Goal: Browse casually

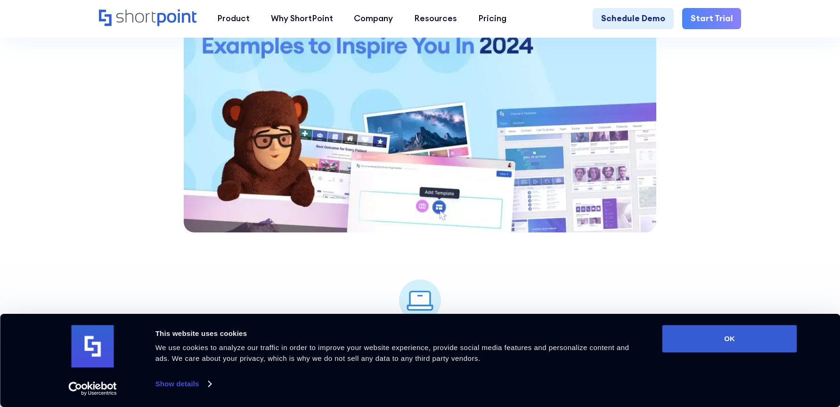
scroll to position [1036, 0]
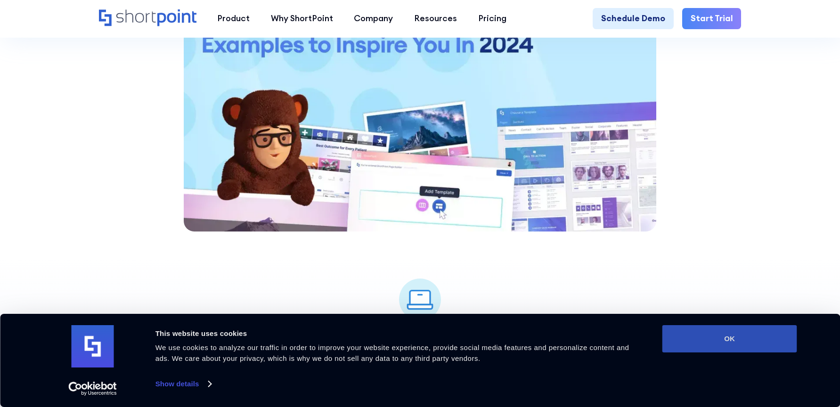
click at [710, 338] on button "OK" at bounding box center [729, 338] width 135 height 27
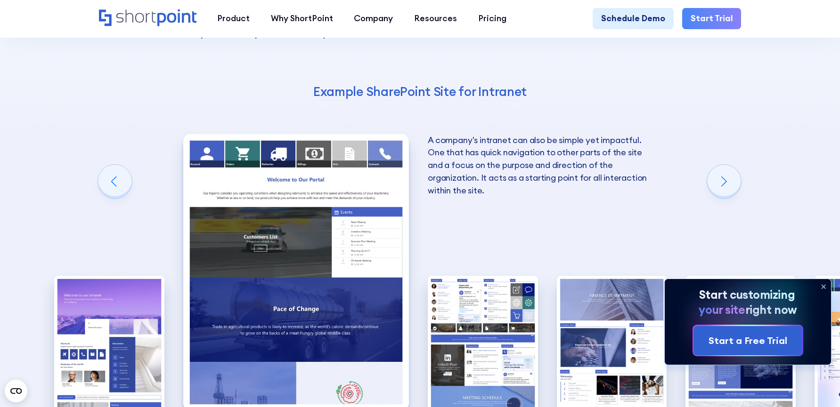
scroll to position [1458, 0]
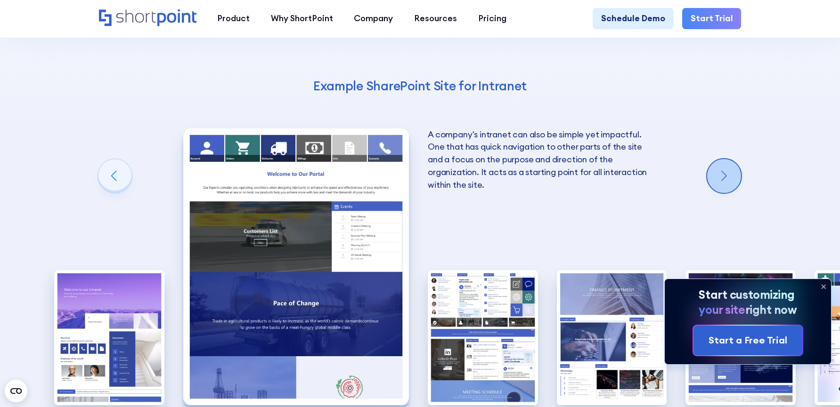
click at [725, 159] on div "Next slide" at bounding box center [724, 176] width 34 height 34
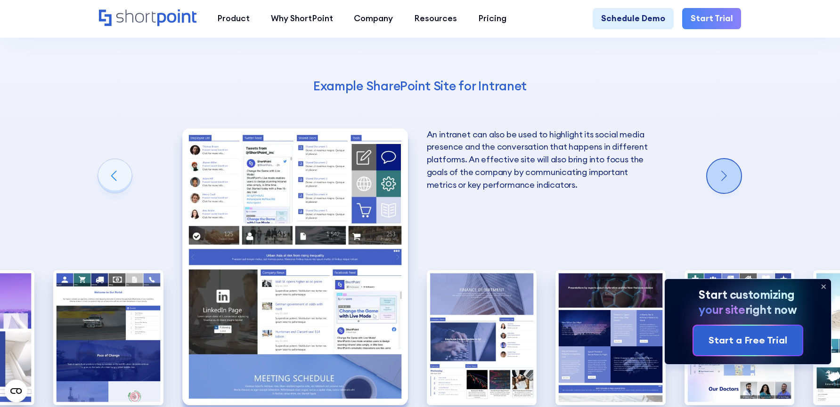
click at [725, 159] on div "Next slide" at bounding box center [724, 176] width 34 height 34
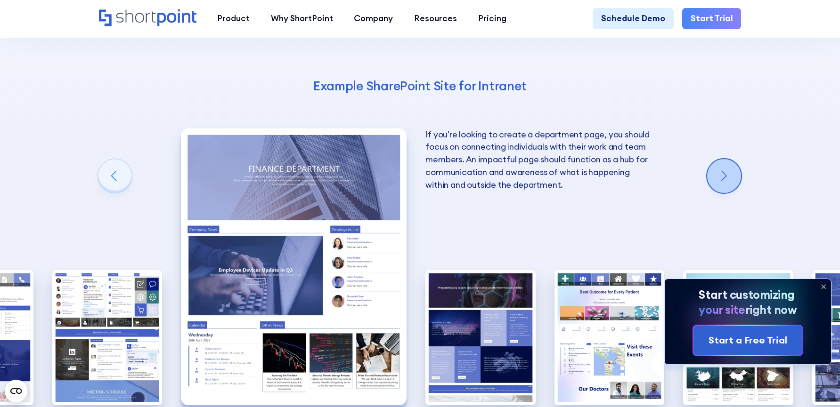
click at [725, 159] on div "Next slide" at bounding box center [724, 176] width 34 height 34
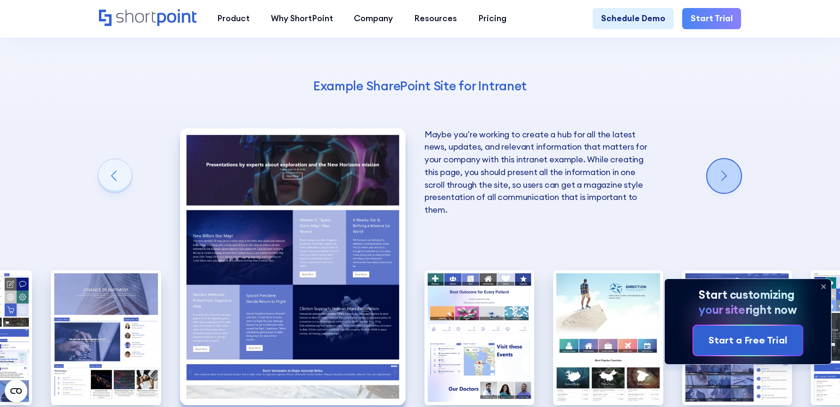
click at [725, 159] on div "Next slide" at bounding box center [724, 176] width 34 height 34
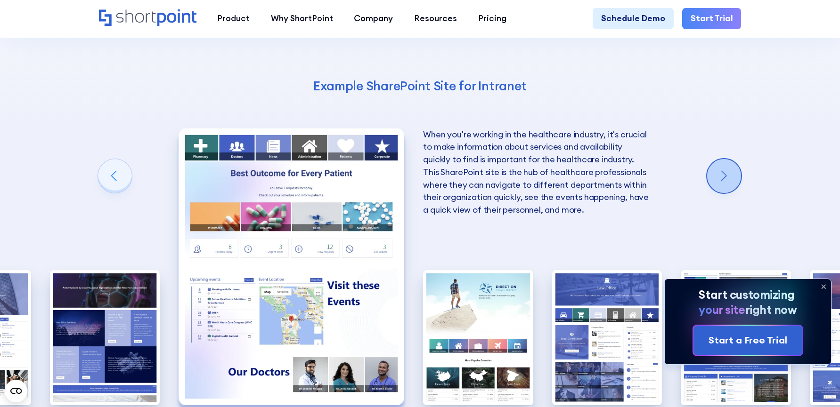
click at [729, 159] on div "Next slide" at bounding box center [724, 176] width 34 height 34
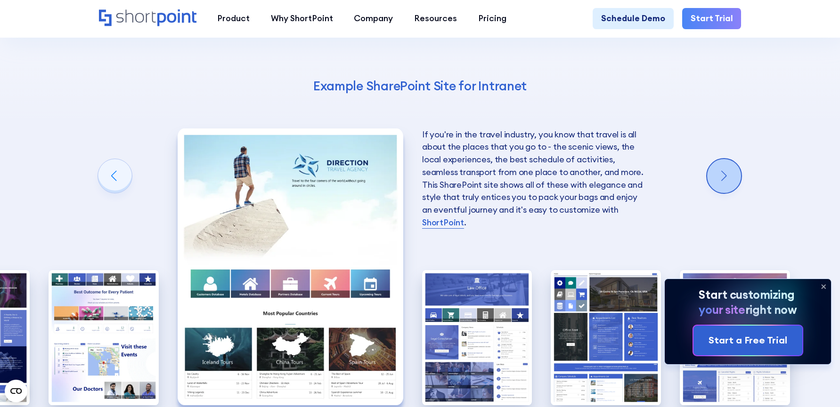
click at [729, 159] on div "Next slide" at bounding box center [724, 176] width 34 height 34
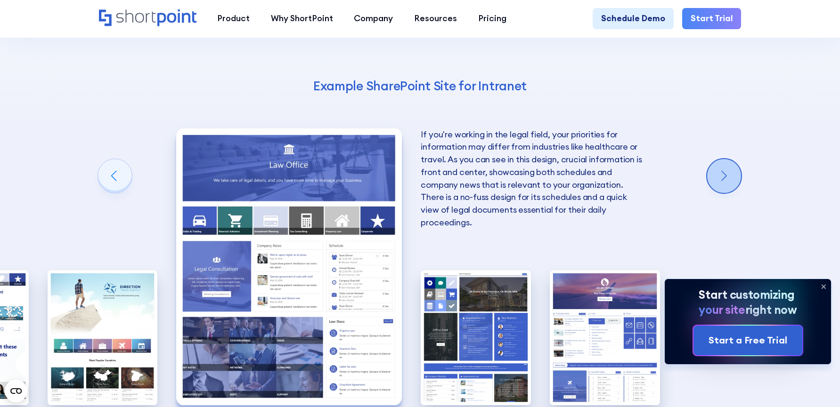
click at [729, 159] on div "Next slide" at bounding box center [724, 176] width 34 height 34
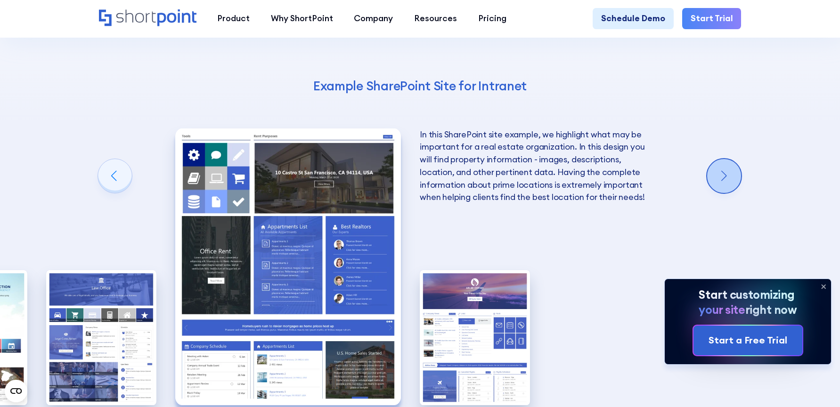
click at [729, 159] on div "Next slide" at bounding box center [724, 176] width 34 height 34
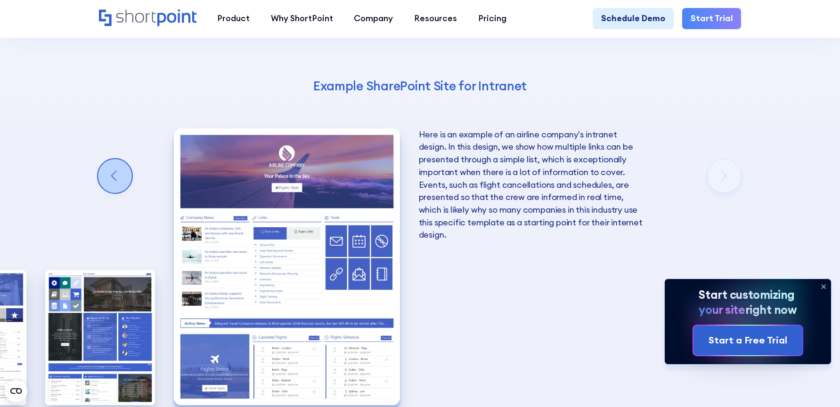
click at [121, 161] on div "Previous slide" at bounding box center [115, 176] width 34 height 34
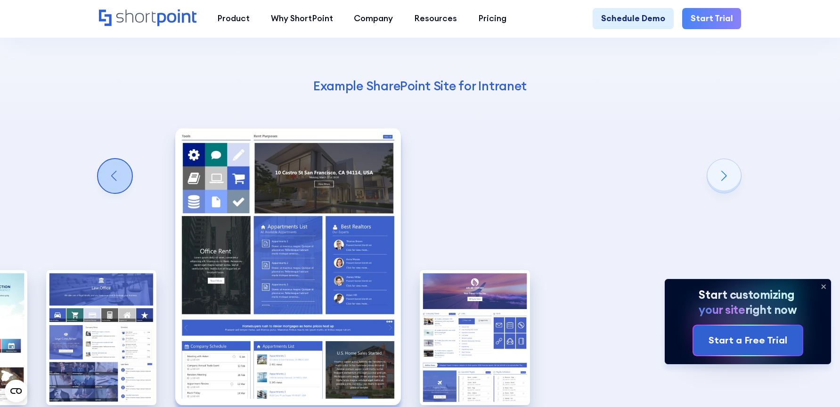
click at [121, 161] on div "Previous slide" at bounding box center [115, 176] width 34 height 34
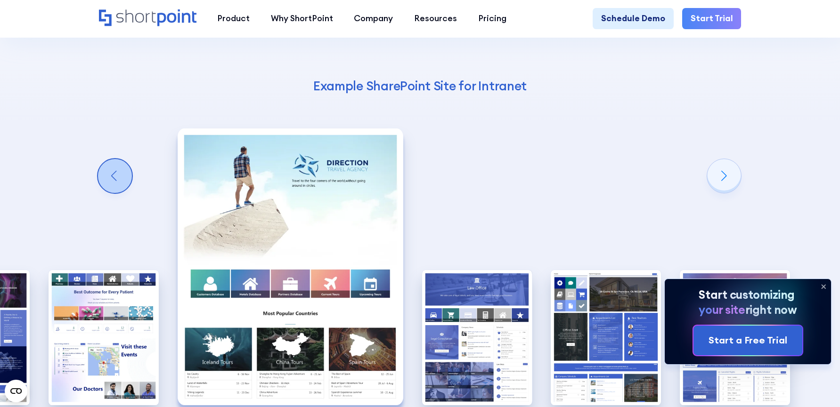
click at [121, 161] on div "Previous slide" at bounding box center [115, 176] width 34 height 34
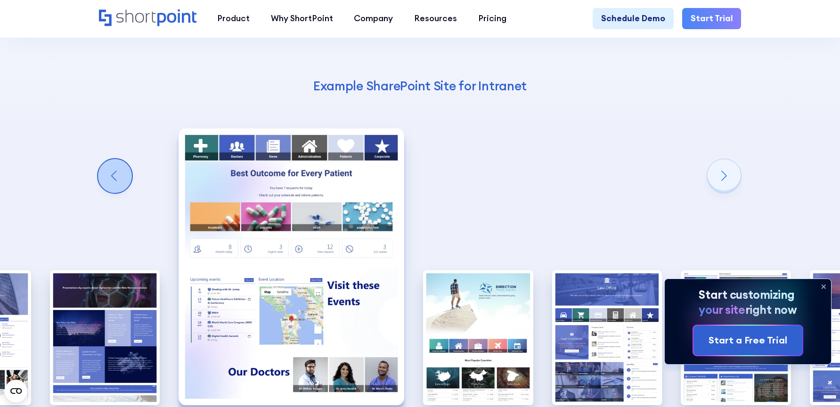
click at [121, 161] on div "Previous slide" at bounding box center [115, 176] width 34 height 34
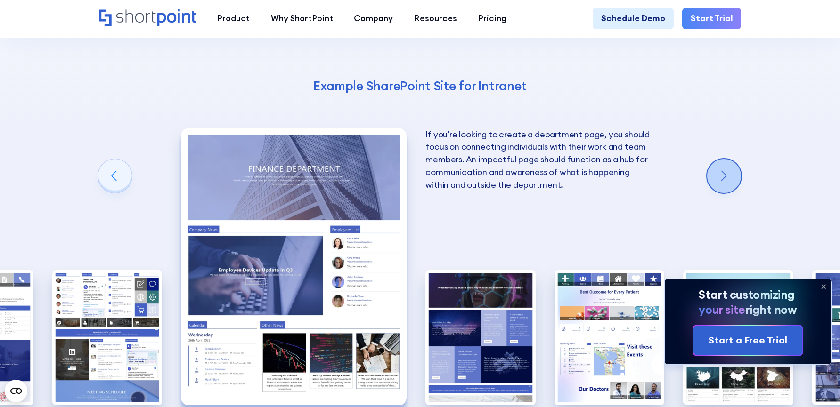
click at [723, 159] on div "Next slide" at bounding box center [724, 176] width 34 height 34
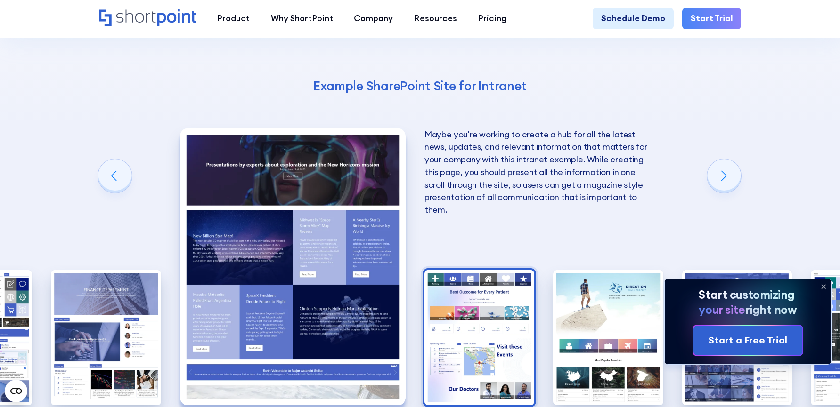
click at [522, 325] on img "6 / 10" at bounding box center [479, 337] width 110 height 135
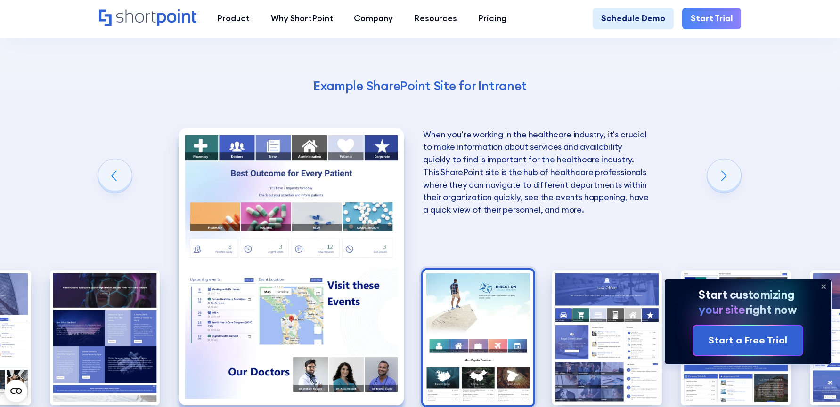
click at [457, 325] on img "7 / 10" at bounding box center [478, 337] width 110 height 135
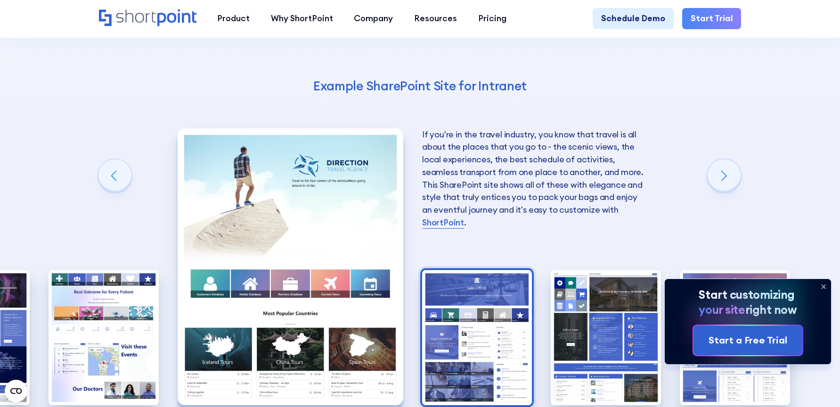
click at [489, 339] on img "8 / 10" at bounding box center [477, 337] width 110 height 135
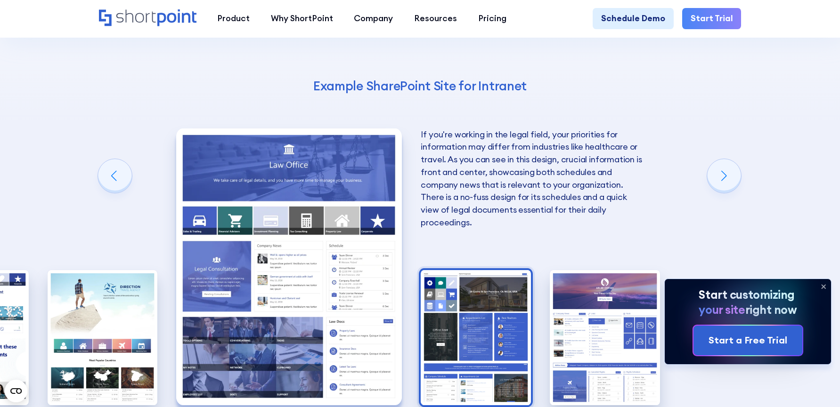
click at [487, 329] on img "9 / 10" at bounding box center [475, 337] width 110 height 135
